Goal: Task Accomplishment & Management: Manage account settings

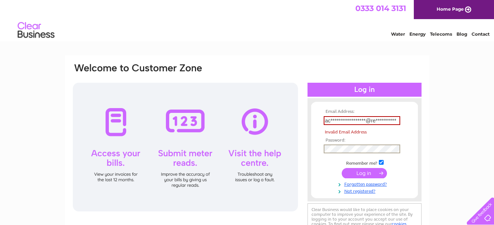
click at [370, 175] on input "submit" at bounding box center [364, 173] width 45 height 10
click at [396, 119] on keeper-lock "Open Keeper Popup" at bounding box center [395, 120] width 9 height 9
type input "accounts-payable-uk@restrata.com"
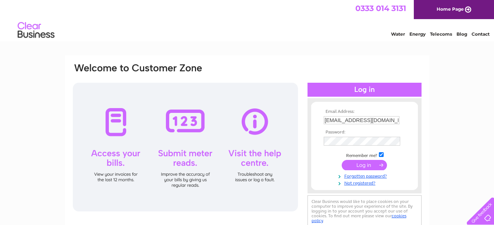
click at [371, 163] on input "submit" at bounding box center [364, 165] width 45 height 10
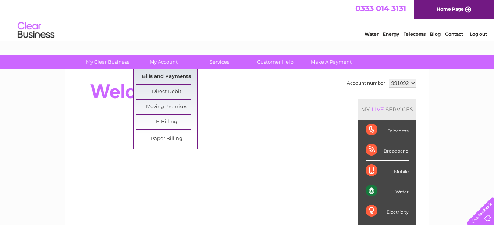
click at [171, 77] on link "Bills and Payments" at bounding box center [166, 77] width 61 height 15
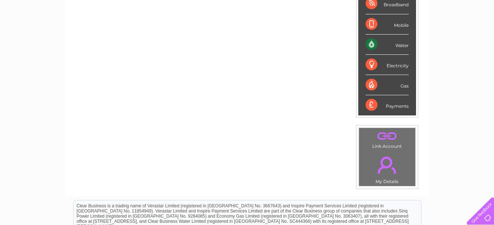
scroll to position [147, 0]
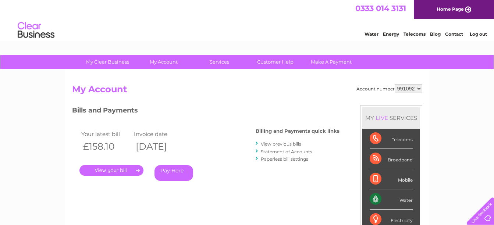
click at [279, 145] on link "View previous bills" at bounding box center [281, 144] width 40 height 6
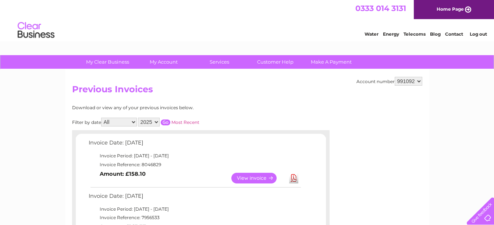
scroll to position [37, 0]
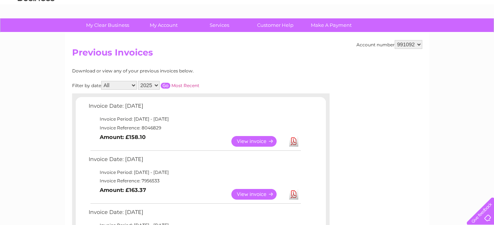
click at [263, 141] on link "View" at bounding box center [258, 141] width 54 height 11
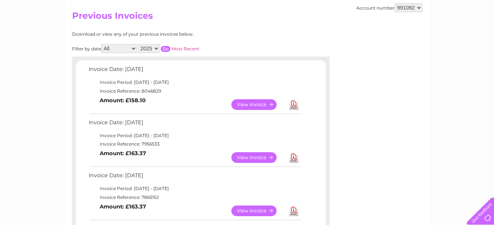
click at [253, 157] on link "View" at bounding box center [258, 157] width 54 height 11
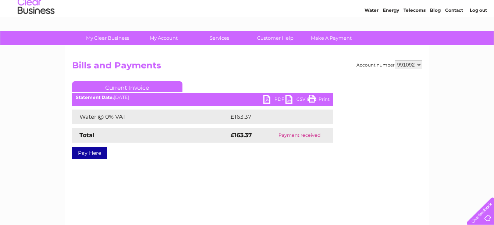
scroll to position [37, 0]
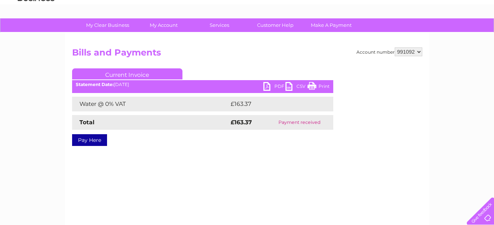
click at [278, 86] on link "PDF" at bounding box center [274, 87] width 22 height 11
